Goal: Share content

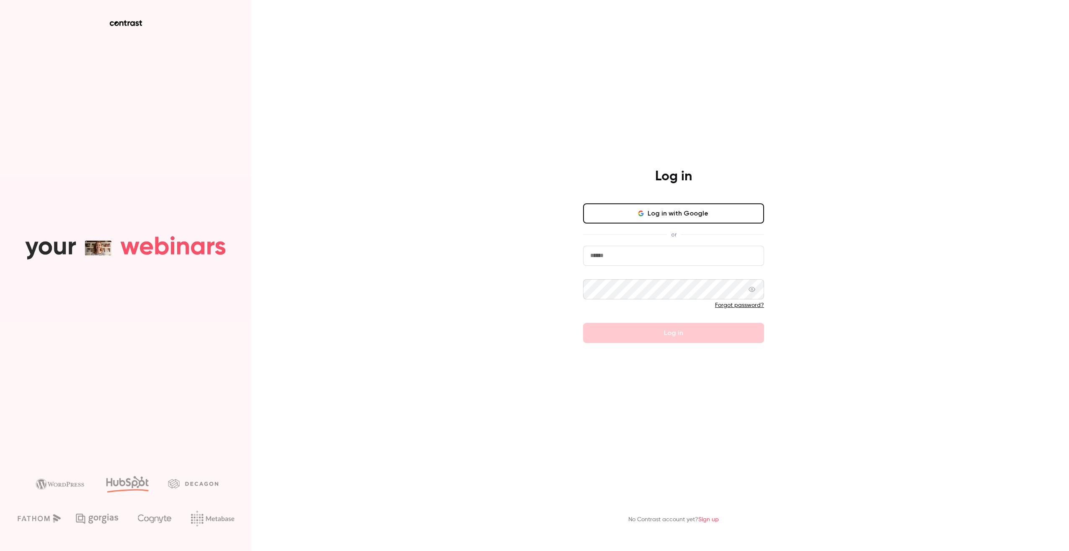
click at [691, 203] on button "Log in with Google" at bounding box center [673, 213] width 181 height 20
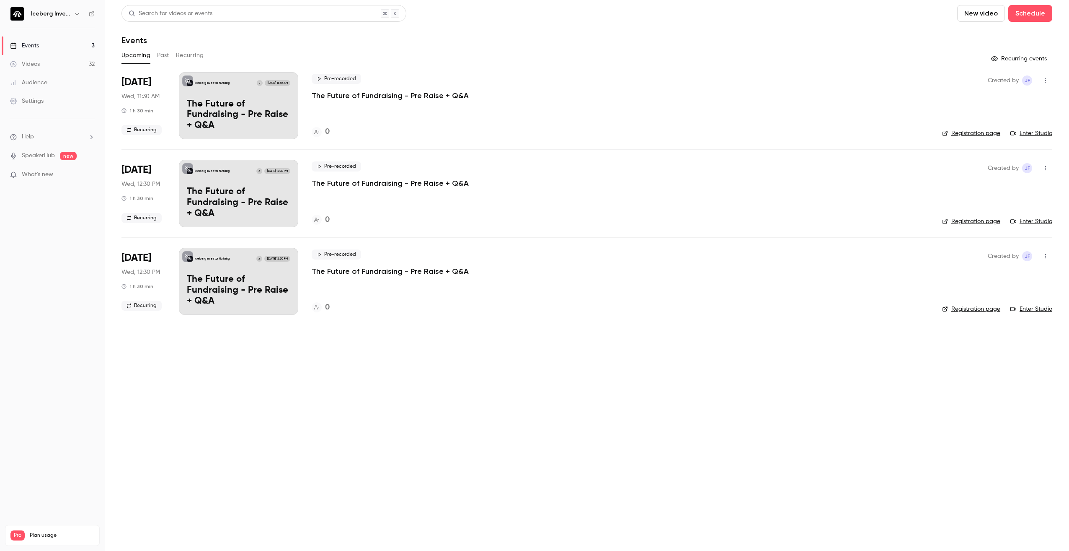
click at [368, 95] on p "The Future of Fundraising - Pre Raise + Q&A" at bounding box center [390, 96] width 157 height 10
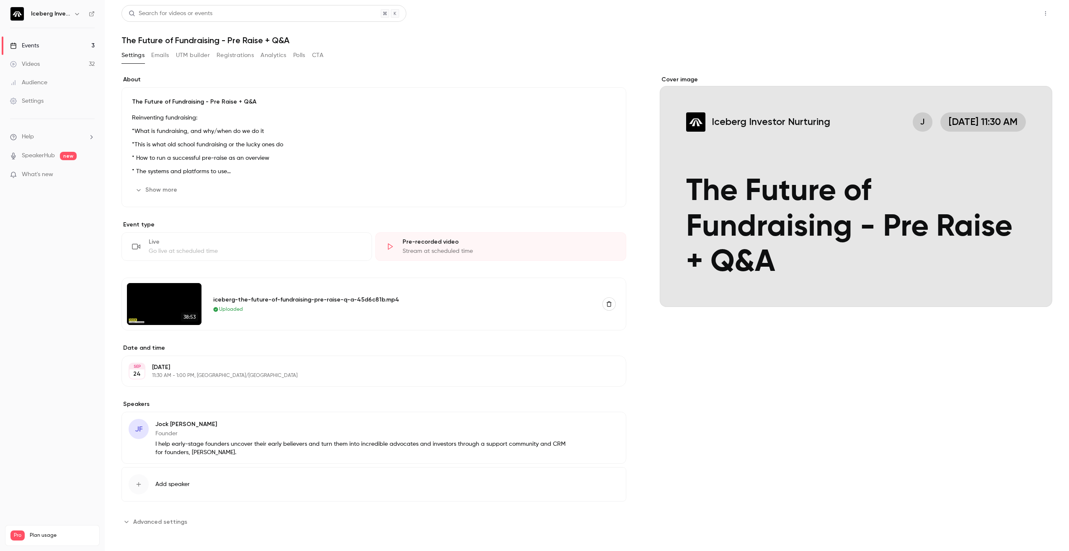
click at [1008, 10] on button "Share" at bounding box center [1015, 13] width 33 height 17
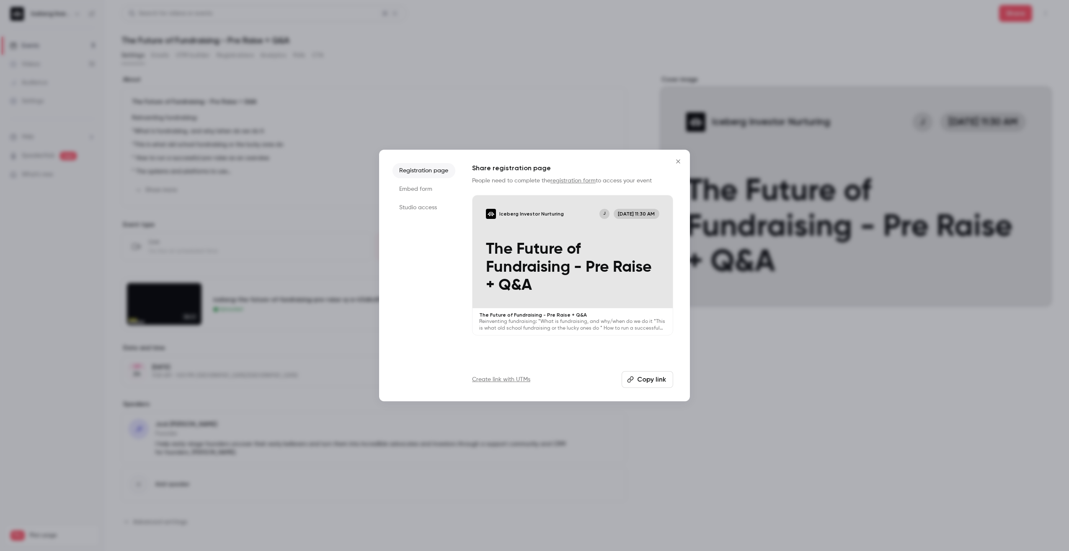
click at [640, 379] on button "Copy link" at bounding box center [648, 379] width 52 height 17
click at [336, 73] on div at bounding box center [534, 275] width 1069 height 551
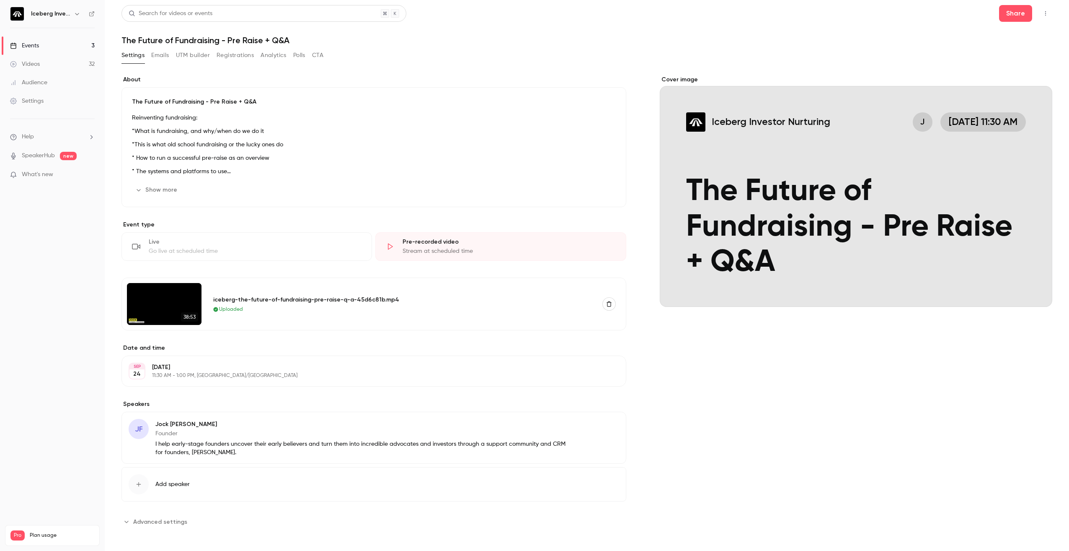
click at [44, 44] on link "Events 3" at bounding box center [52, 45] width 105 height 18
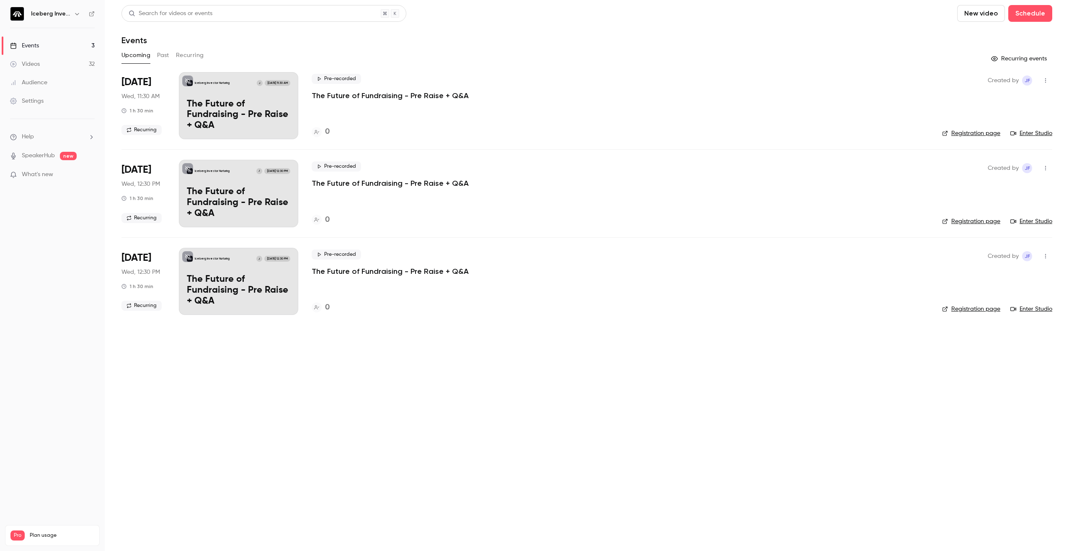
click at [63, 11] on h6 "Iceberg Investor Nurturing" at bounding box center [50, 14] width 39 height 8
click at [54, 19] on div "Iceberg Investor Nurturing" at bounding box center [52, 14] width 85 height 14
click at [91, 14] on icon at bounding box center [92, 14] width 6 height 6
